Goal: Task Accomplishment & Management: Manage account settings

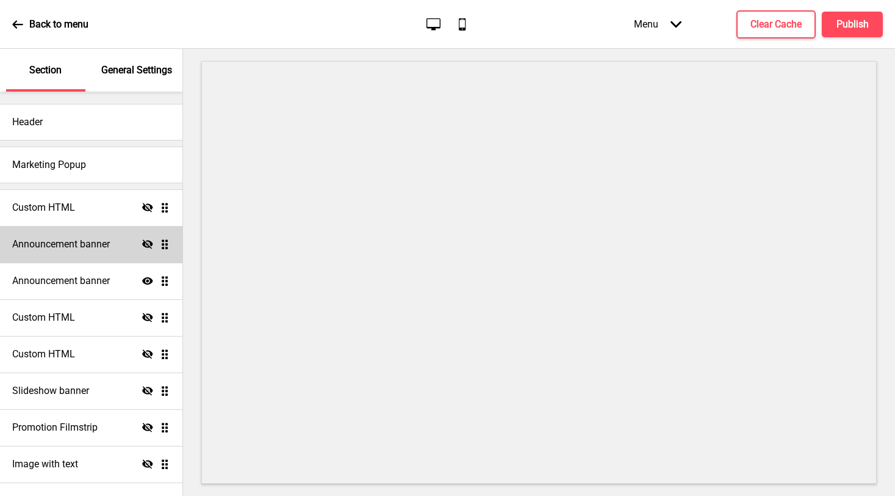
click at [78, 251] on div "Announcement banner Hide Drag" at bounding box center [91, 244] width 182 height 37
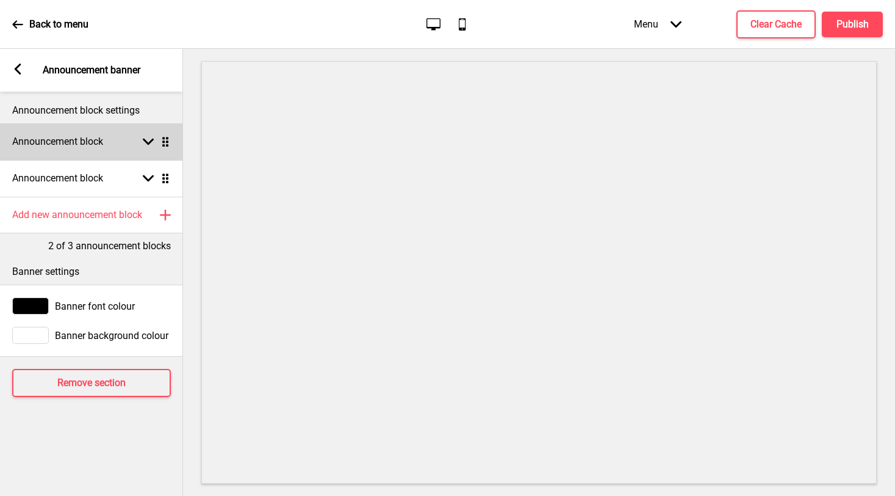
click at [79, 142] on h4 "Announcement block" at bounding box center [57, 141] width 91 height 13
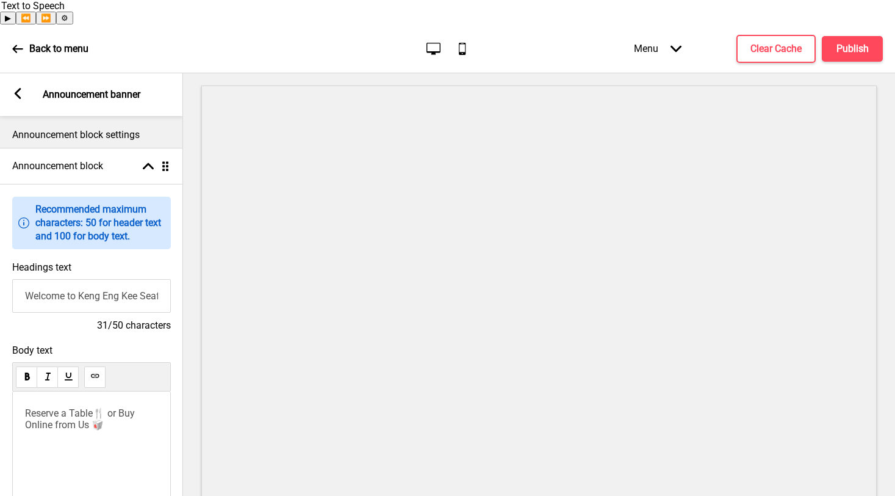
click at [19, 88] on rect at bounding box center [17, 93] width 11 height 11
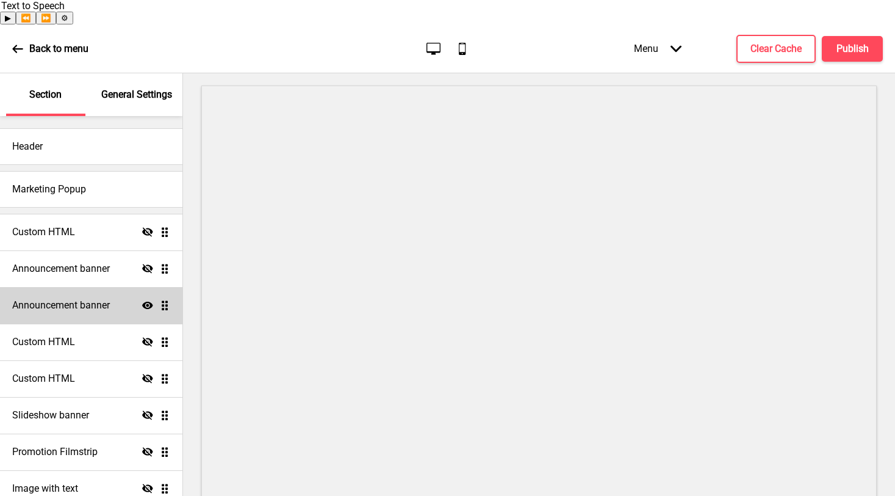
click at [95, 298] on h4 "Announcement banner" at bounding box center [61, 304] width 98 height 13
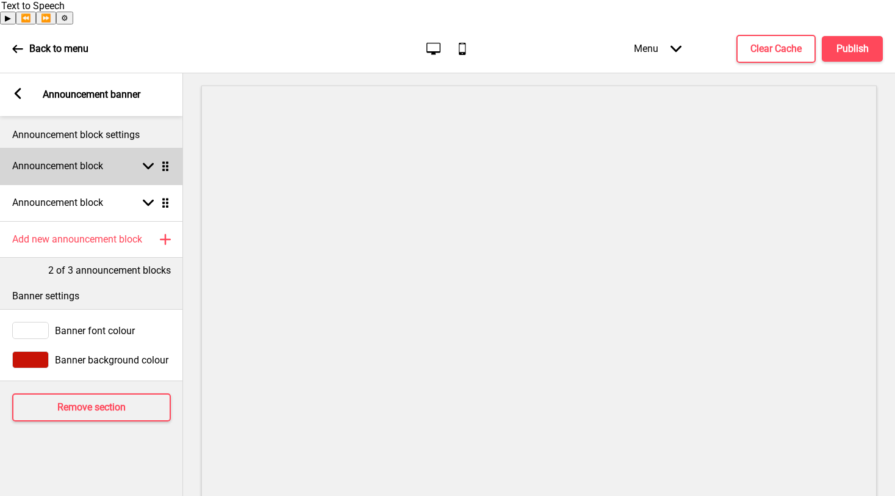
click at [103, 159] on h4 "Announcement block" at bounding box center [57, 165] width 91 height 13
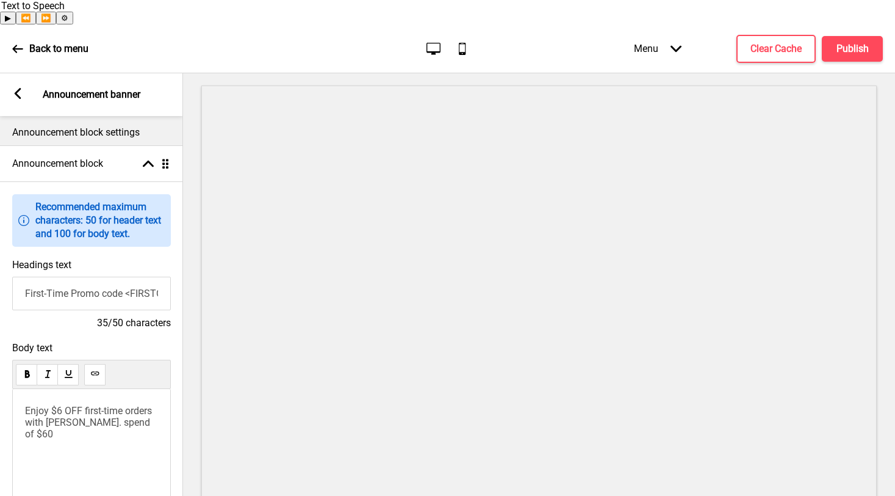
scroll to position [5, 0]
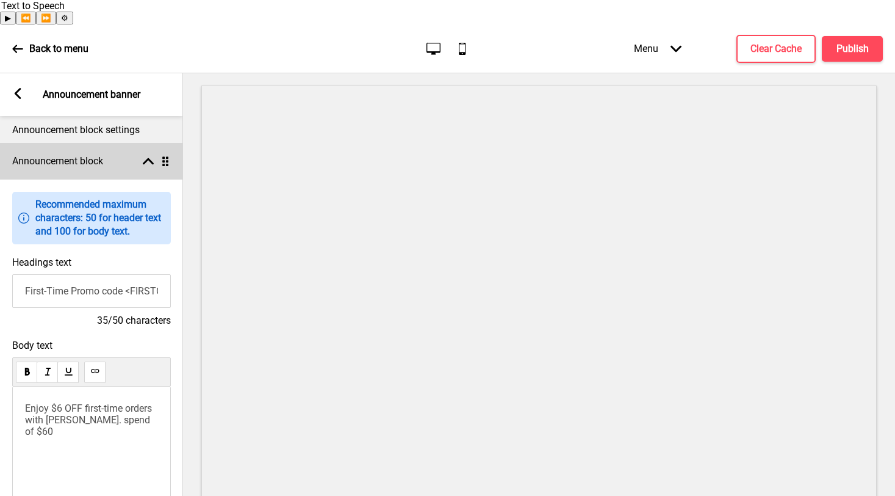
click at [112, 143] on div "Announcement block Arrow up Drag" at bounding box center [91, 161] width 183 height 37
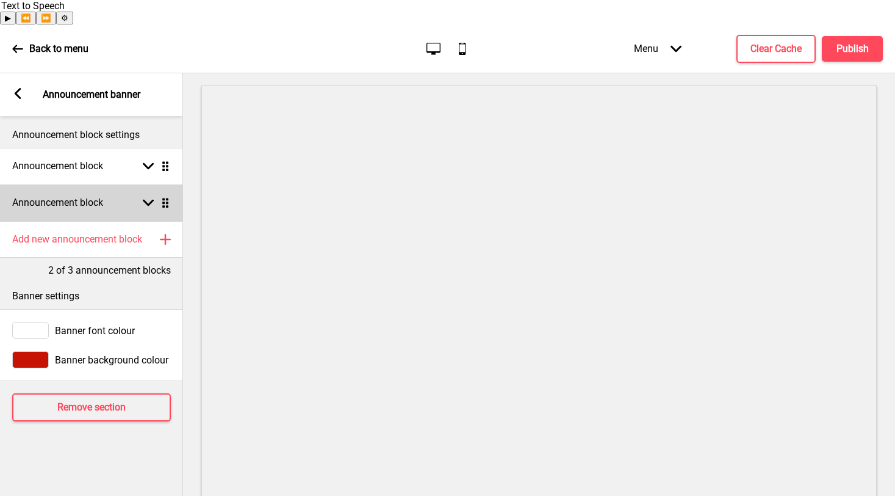
scroll to position [0, 0]
click at [106, 184] on div "Announcement block Arrow down Drag" at bounding box center [91, 202] width 183 height 37
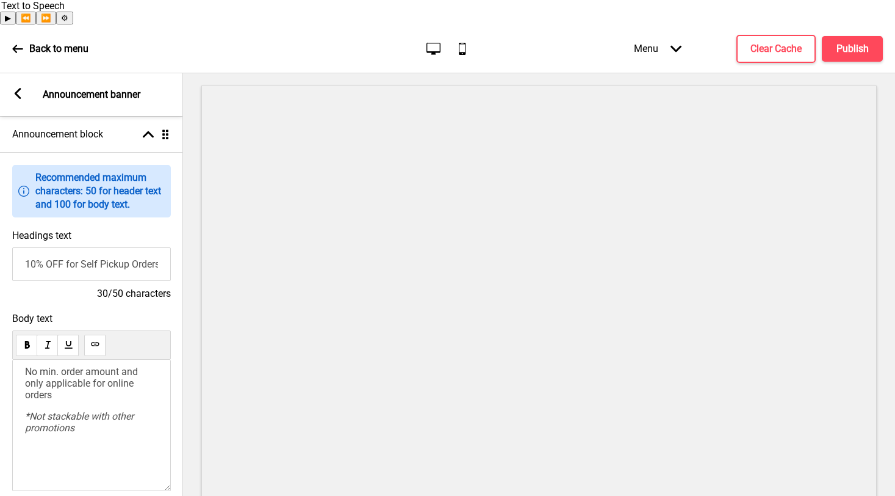
scroll to position [72, 0]
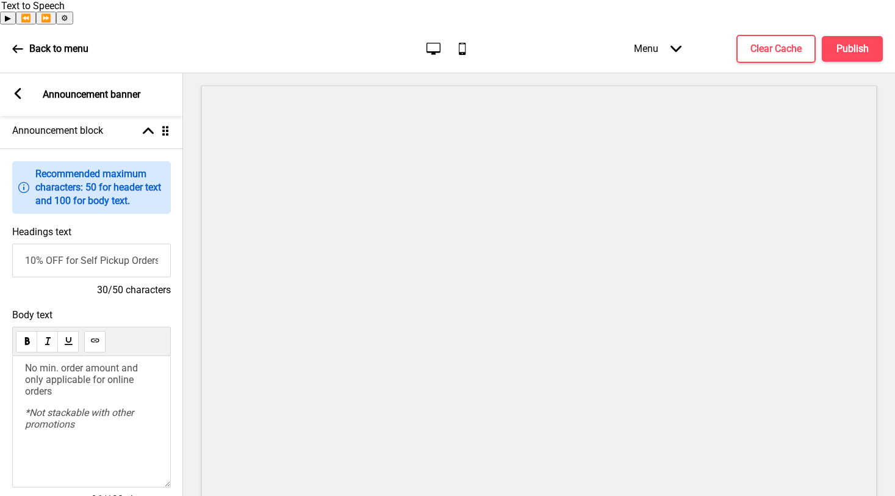
click at [17, 88] on icon at bounding box center [18, 93] width 7 height 11
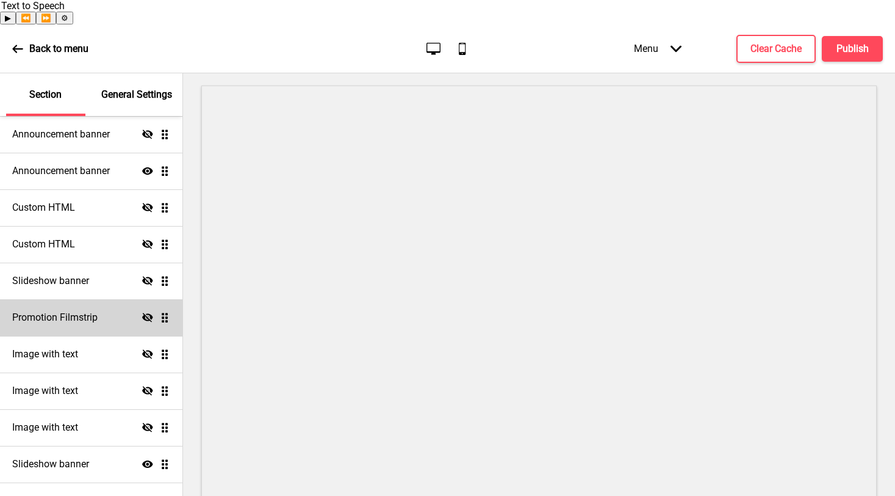
scroll to position [137, 0]
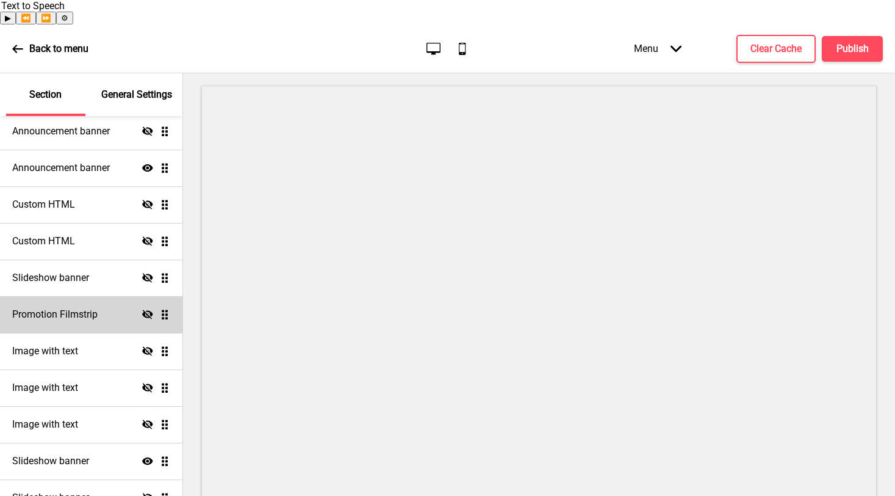
click at [87, 308] on h4 "Promotion Filmstrip" at bounding box center [54, 314] width 85 height 13
select select "center"
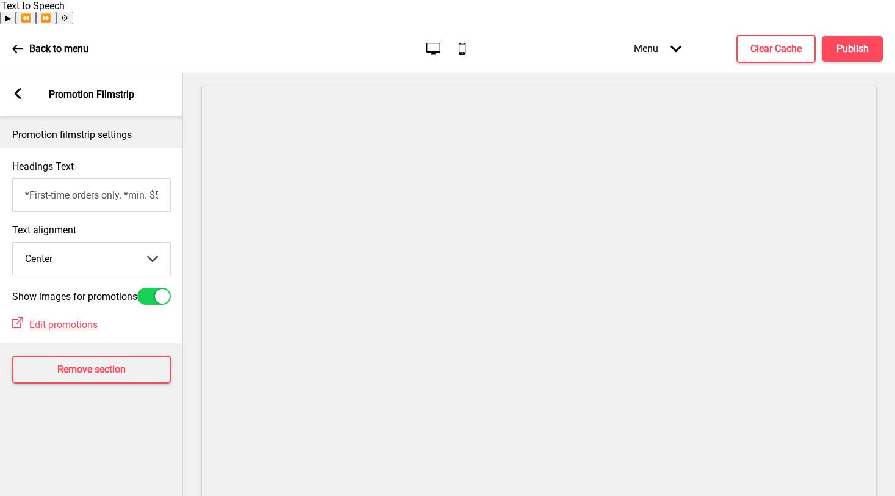
click at [18, 88] on rect at bounding box center [17, 93] width 11 height 11
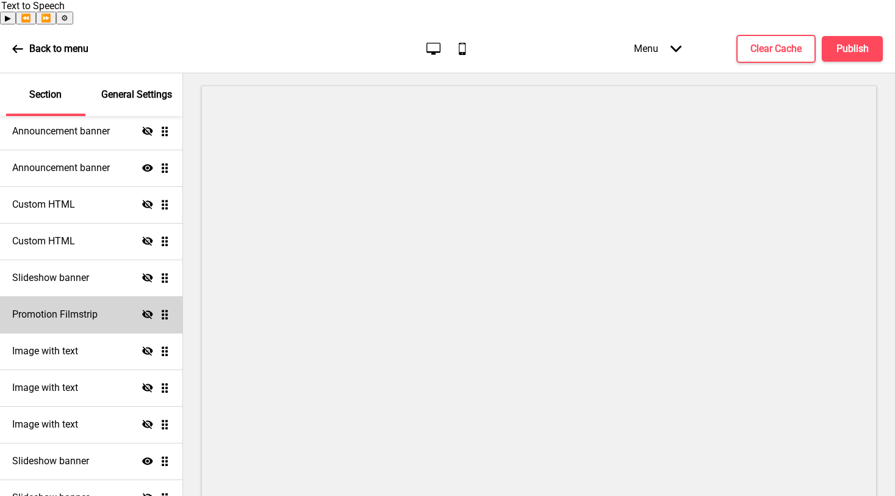
click at [142, 309] on icon at bounding box center [147, 313] width 11 height 9
click at [80, 308] on h4 "Promotion Filmstrip" at bounding box center [54, 314] width 85 height 13
select select "center"
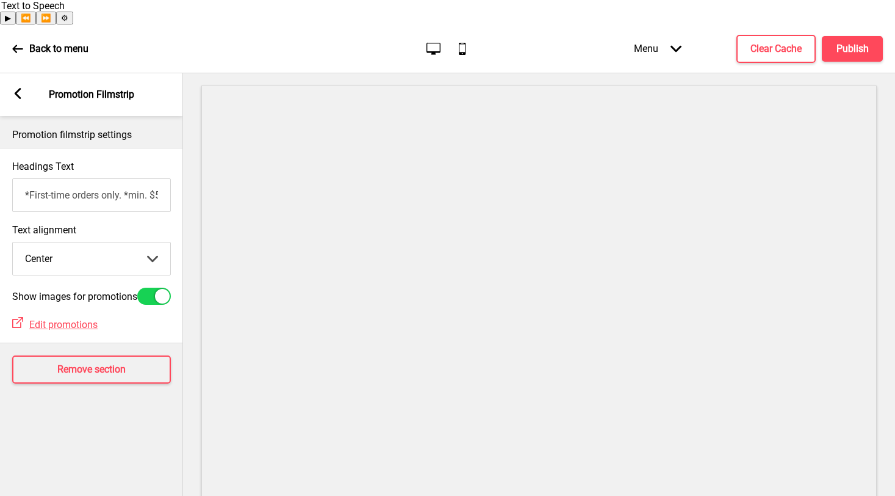
click at [21, 88] on rect at bounding box center [17, 93] width 11 height 11
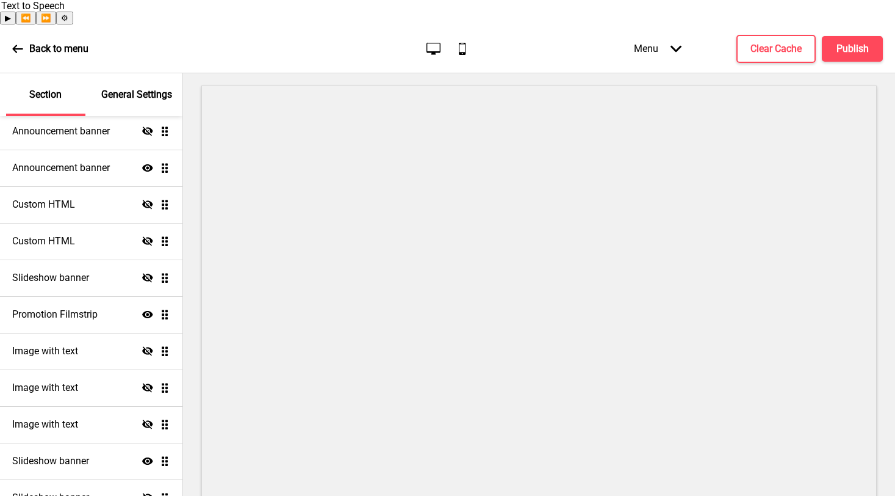
click at [142, 311] on icon at bounding box center [147, 314] width 11 height 7
